Goal: Task Accomplishment & Management: Manage account settings

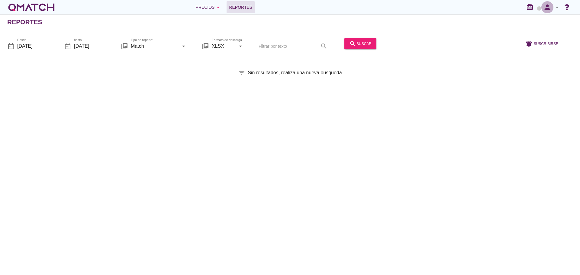
click at [547, 4] on icon "person" at bounding box center [547, 7] width 12 height 8
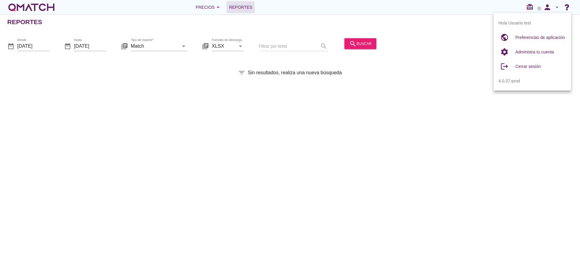
click at [429, 47] on div at bounding box center [448, 46] width 139 height 21
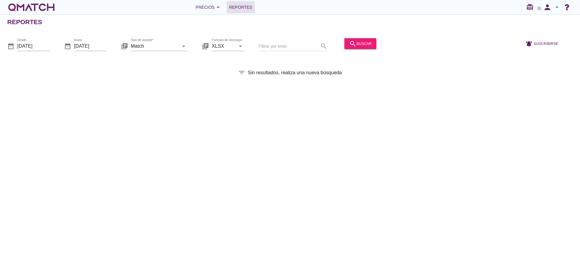
click at [419, 68] on div "Reportes date_range Desde 2025-10-01 date_range hasta 2025-10-10 library_books …" at bounding box center [290, 145] width 580 height 261
click at [545, 10] on icon "person" at bounding box center [547, 7] width 12 height 8
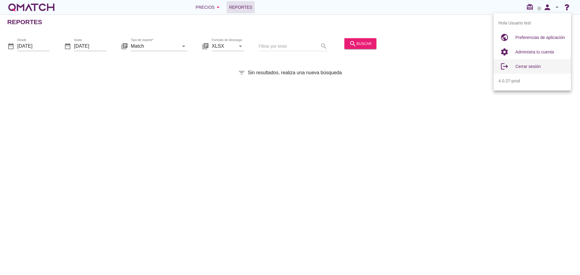
click at [540, 66] on span "Cerrar sesión" at bounding box center [528, 66] width 25 height 5
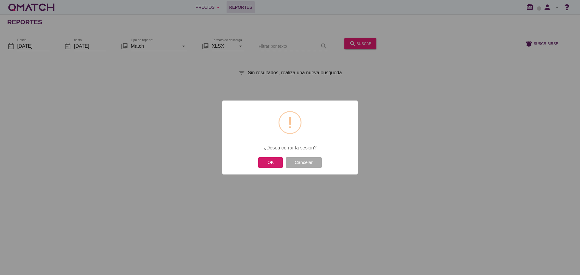
click at [274, 160] on button "OK" at bounding box center [270, 162] width 24 height 11
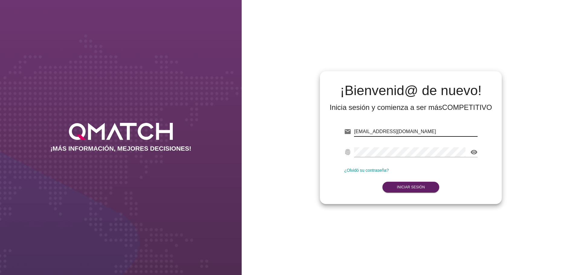
drag, startPoint x: 0, startPoint y: 0, endPoint x: 407, endPoint y: 133, distance: 428.0
click at [407, 133] on input "[EMAIL_ADDRESS][DOMAIN_NAME]" at bounding box center [416, 132] width 124 height 10
type input "[EMAIL_ADDRESS][DOMAIN_NAME]"
click at [416, 178] on form "email [EMAIL_ADDRESS][DOMAIN_NAME] fingerprint visibility ¿Olvidó su contraseña…" at bounding box center [411, 158] width 134 height 71
click at [416, 182] on button "Iniciar Sesión" at bounding box center [411, 187] width 57 height 11
